Goal: Transaction & Acquisition: Purchase product/service

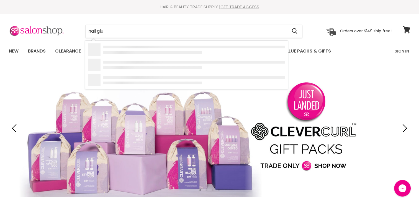
type input "nail glue"
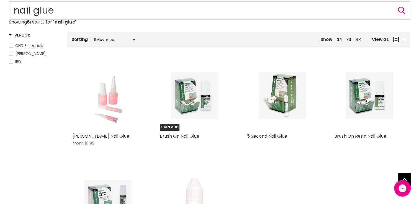
scroll to position [69, 0]
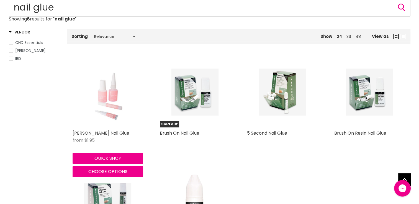
click at [107, 110] on img "Main content" at bounding box center [107, 92] width 47 height 71
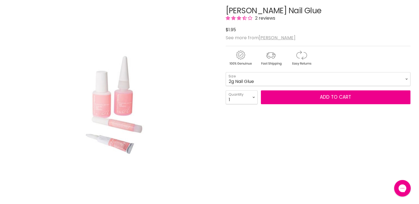
scroll to position [75, 0]
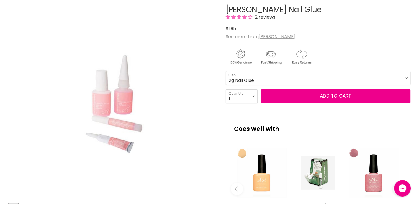
click at [260, 79] on select "2g Nail Glue 5g Brush On Glue 10g Nail Glue 3g Bonding Gel" at bounding box center [317, 78] width 185 height 14
click at [225, 71] on select "2g Nail Glue 5g Brush On Glue 10g Nail Glue 3g Bonding Gel" at bounding box center [317, 78] width 185 height 14
select select "5g Brush On Glue"
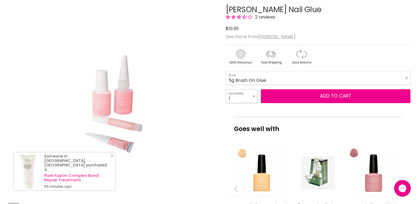
click at [252, 95] on select "1 2 3 4 5 6 7 8 9 10+" at bounding box center [241, 96] width 32 height 14
select select "5"
click at [225, 89] on select "1 2 3 4 5 6 7 8 9 10+" at bounding box center [241, 96] width 32 height 14
type input "5"
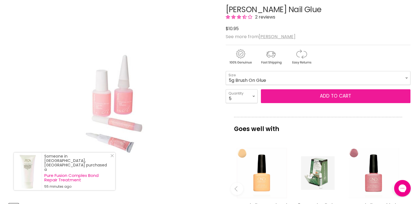
click at [295, 95] on button "Add to cart" at bounding box center [335, 96] width 149 height 14
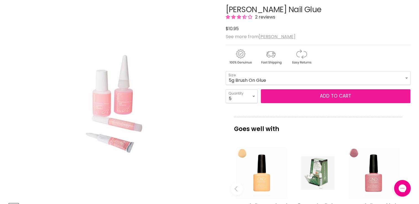
click at [352, 93] on button "Add to cart" at bounding box center [335, 96] width 149 height 14
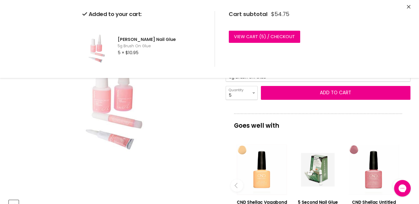
scroll to position [81, 0]
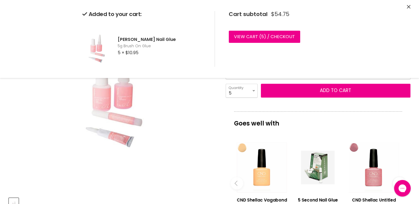
click at [203, 103] on div "Click or scroll to zoom Tap or pinch to zoom" at bounding box center [112, 89] width 207 height 207
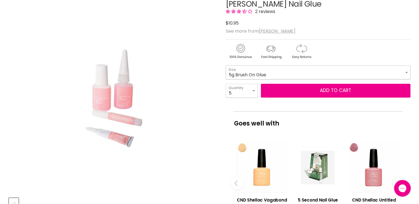
click at [346, 72] on select "2g Nail Glue 5g Brush On Glue 10g Nail Glue 3g Bonding Gel" at bounding box center [317, 73] width 185 height 14
click at [225, 66] on select "2g Nail Glue 5g Brush On Glue 10g Nail Glue 3g Bonding Gel" at bounding box center [317, 73] width 185 height 14
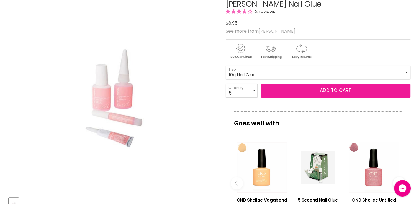
click at [282, 95] on button "Add to cart" at bounding box center [335, 91] width 149 height 14
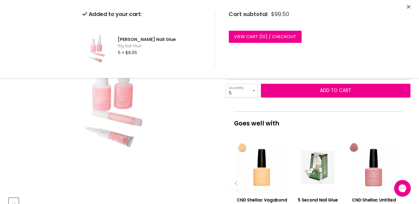
click at [209, 124] on div "Click or scroll to zoom Tap or pinch to zoom" at bounding box center [112, 89] width 207 height 207
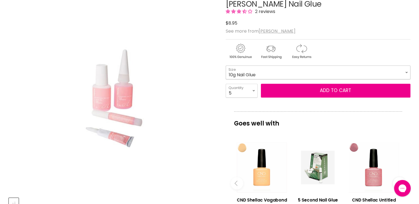
click at [288, 74] on select "2g Nail Glue 5g Brush On Glue 10g Nail Glue 3g Bonding Gel" at bounding box center [317, 73] width 185 height 14
click at [225, 66] on select "2g Nail Glue 5g Brush On Glue 10g Nail Glue 3g Bonding Gel" at bounding box center [317, 73] width 185 height 14
select select "3g Bonding Gel"
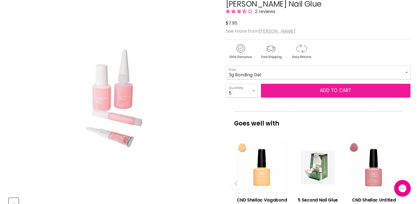
click at [272, 84] on button "Add to cart" at bounding box center [335, 91] width 149 height 14
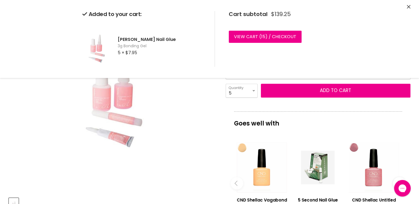
click at [201, 126] on div "Click or scroll to zoom Tap or pinch to zoom" at bounding box center [112, 89] width 207 height 207
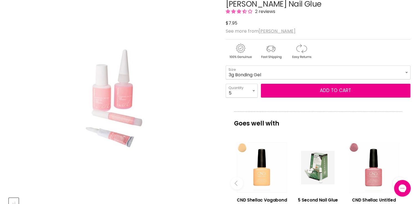
drag, startPoint x: 418, startPoint y: 51, endPoint x: 419, endPoint y: 71, distance: 20.0
click at [418, 71] on html "Skip to content HAIR & BEAUTY TRADE SUPPLY | GET TRADE ACCESS HAIR & BEAUTY TRA…" at bounding box center [209, 21] width 419 height 204
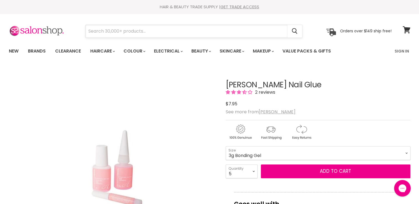
click at [281, 30] on input "Search" at bounding box center [186, 31] width 202 height 13
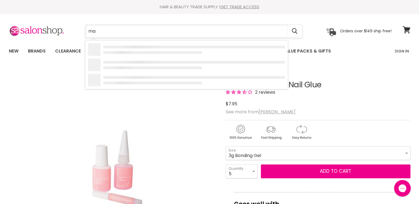
type input "m"
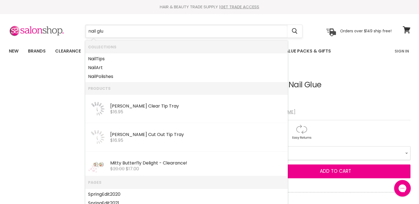
type input "nail glue"
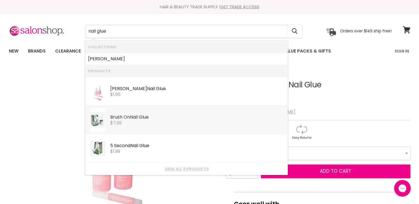
click at [167, 123] on div "$7.99" at bounding box center [197, 123] width 175 height 5
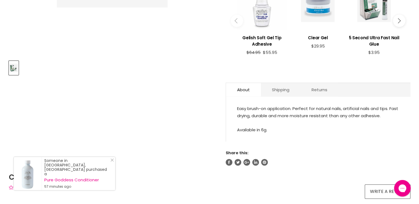
scroll to position [133, 0]
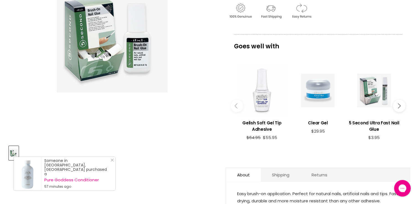
click at [377, 93] on div "Main content" at bounding box center [373, 90] width 50 height 50
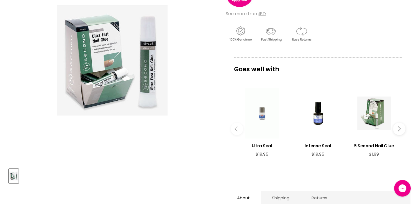
scroll to position [112, 0]
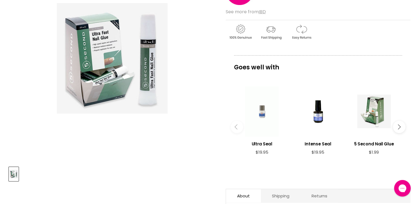
click at [152, 73] on img "5 Second Ultra Fast Nail Glue image. Click or Scroll to Zoom." at bounding box center [112, 58] width 111 height 166
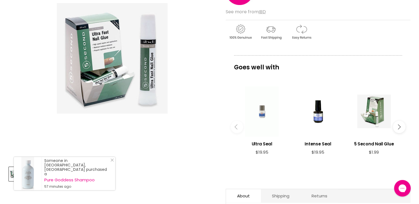
click at [153, 90] on img "5 Second Ultra Fast Nail Glue image. Click or Scroll to Zoom." at bounding box center [112, 58] width 111 height 166
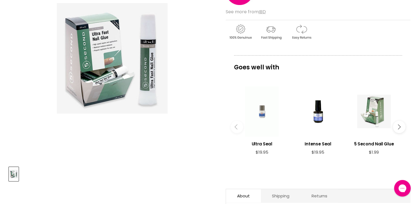
click at [375, 133] on div "Main content" at bounding box center [373, 111] width 50 height 50
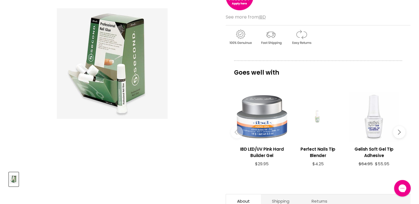
click at [125, 83] on img "5 Second Nail Glue image. Click or Scroll to Zoom." at bounding box center [112, 64] width 111 height 166
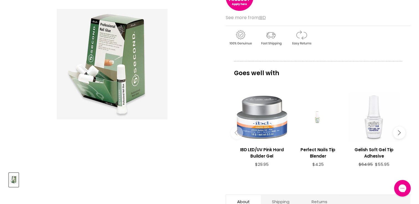
scroll to position [23, 0]
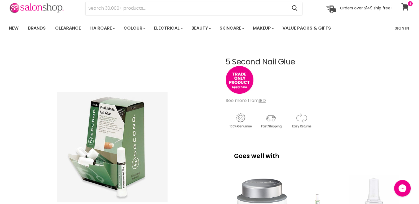
click at [405, 4] on icon at bounding box center [405, 6] width 8 height 7
